Goal: Navigation & Orientation: Find specific page/section

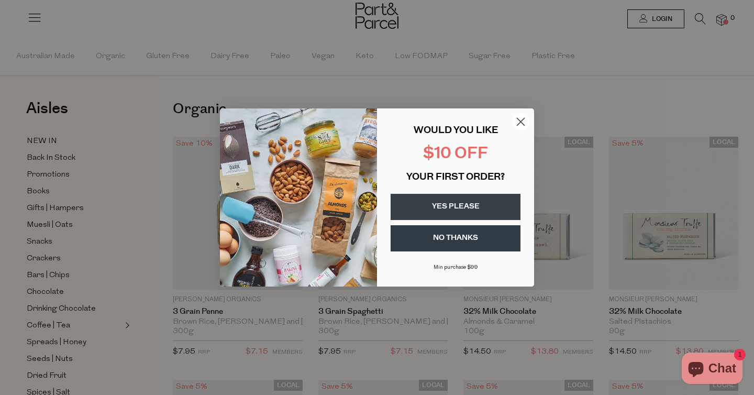
click at [525, 122] on circle "Close dialog" at bounding box center [520, 121] width 17 height 17
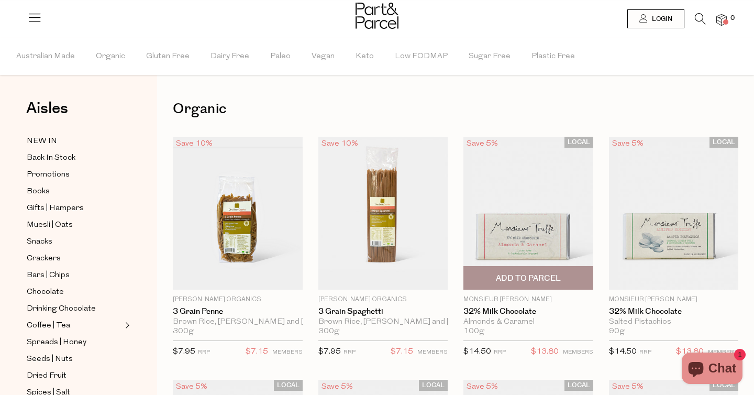
click at [517, 223] on img at bounding box center [529, 213] width 130 height 153
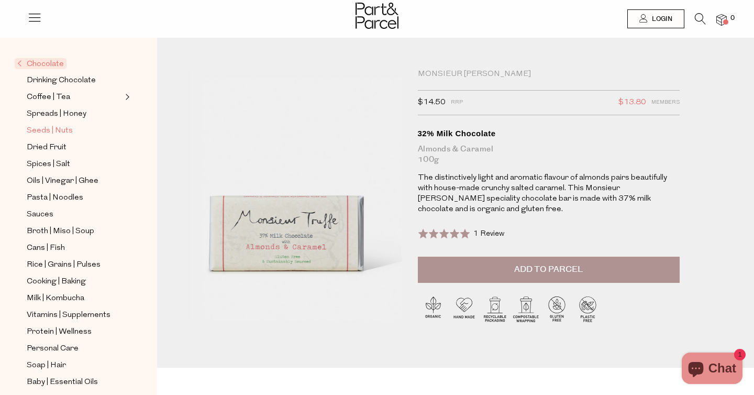
scroll to position [212, 0]
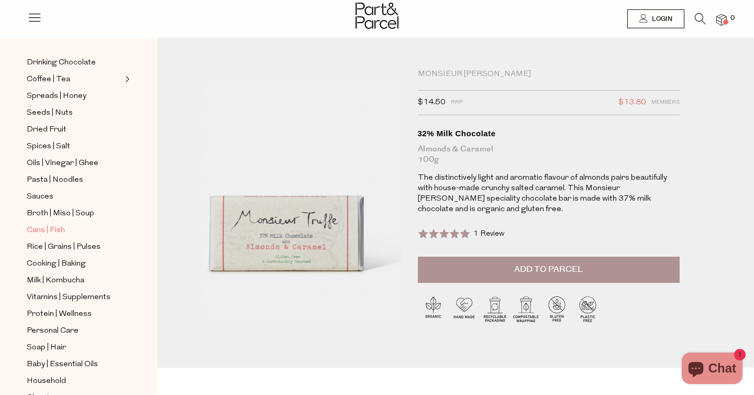
click at [49, 228] on span "Cans | Fish" at bounding box center [46, 230] width 38 height 13
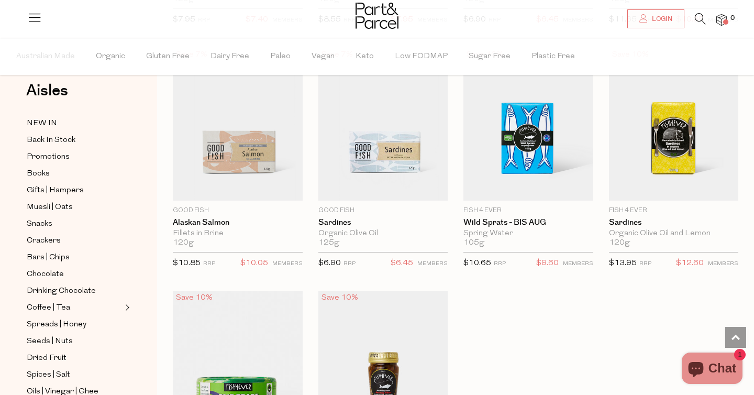
scroll to position [1265, 0]
